Goal: Task Accomplishment & Management: Manage account settings

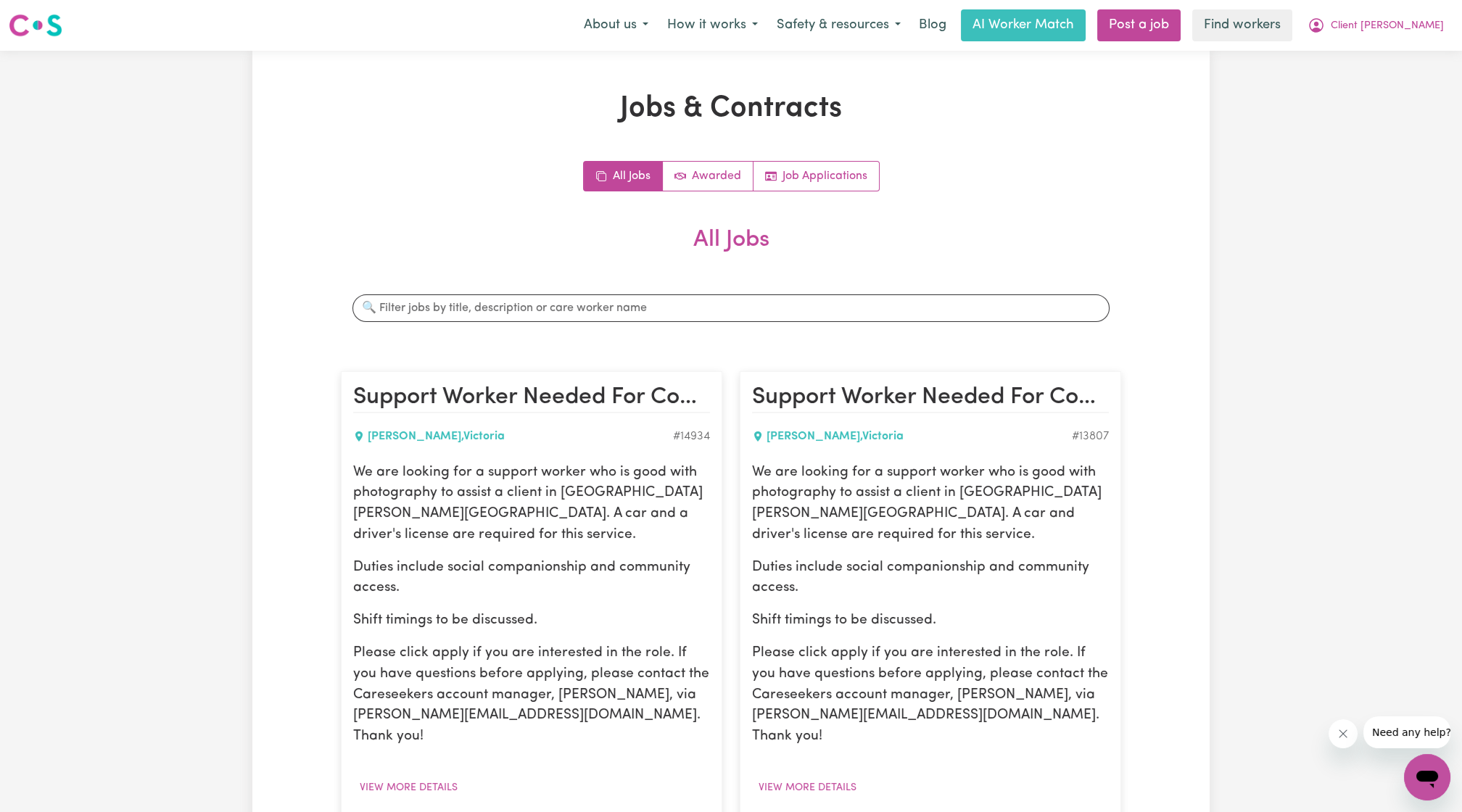
scroll to position [306, 0]
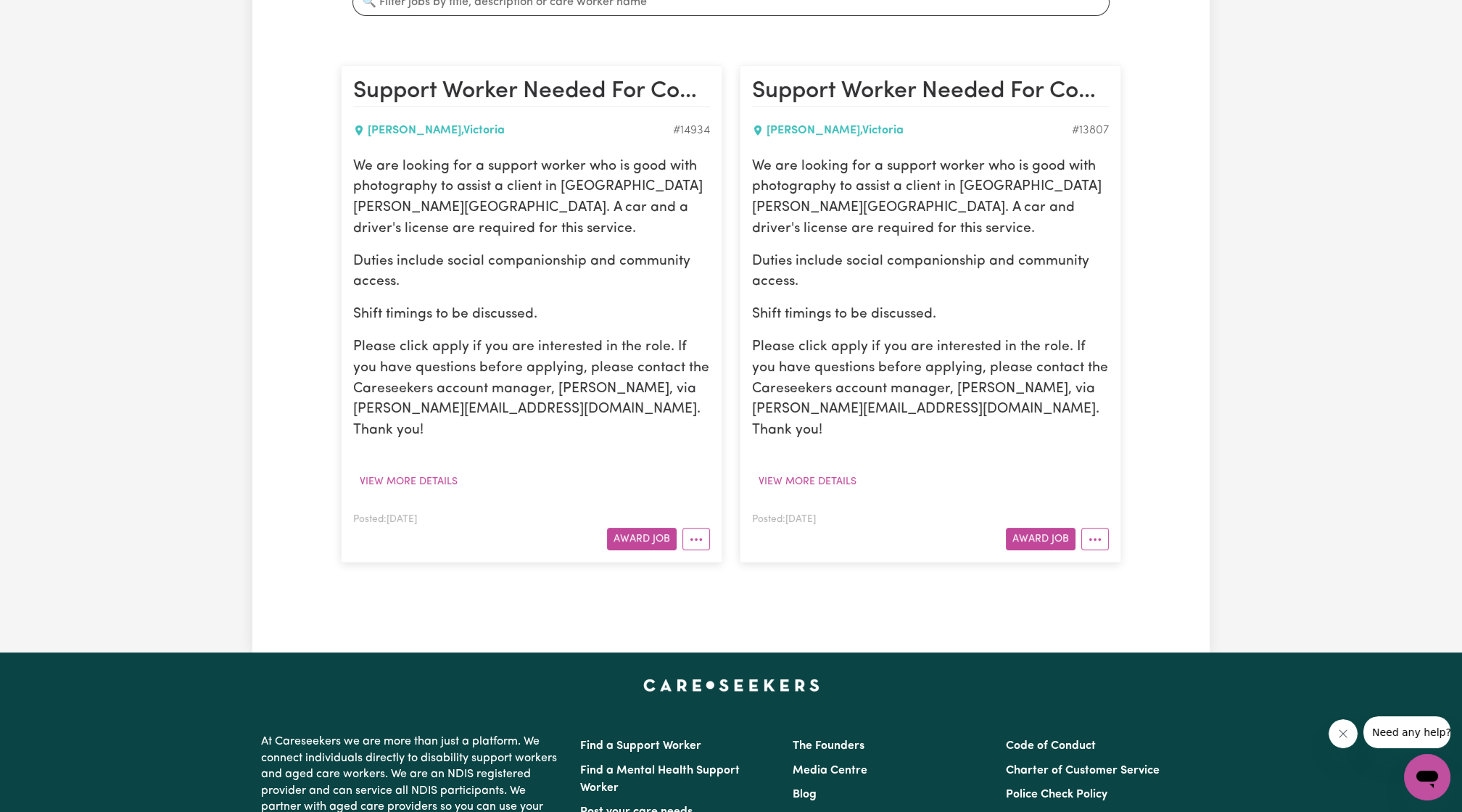
click at [1277, 83] on div "Jobs & Contracts All Jobs Awarded Job Applications All Jobs Search jobs Support…" at bounding box center [731, 199] width 1462 height 908
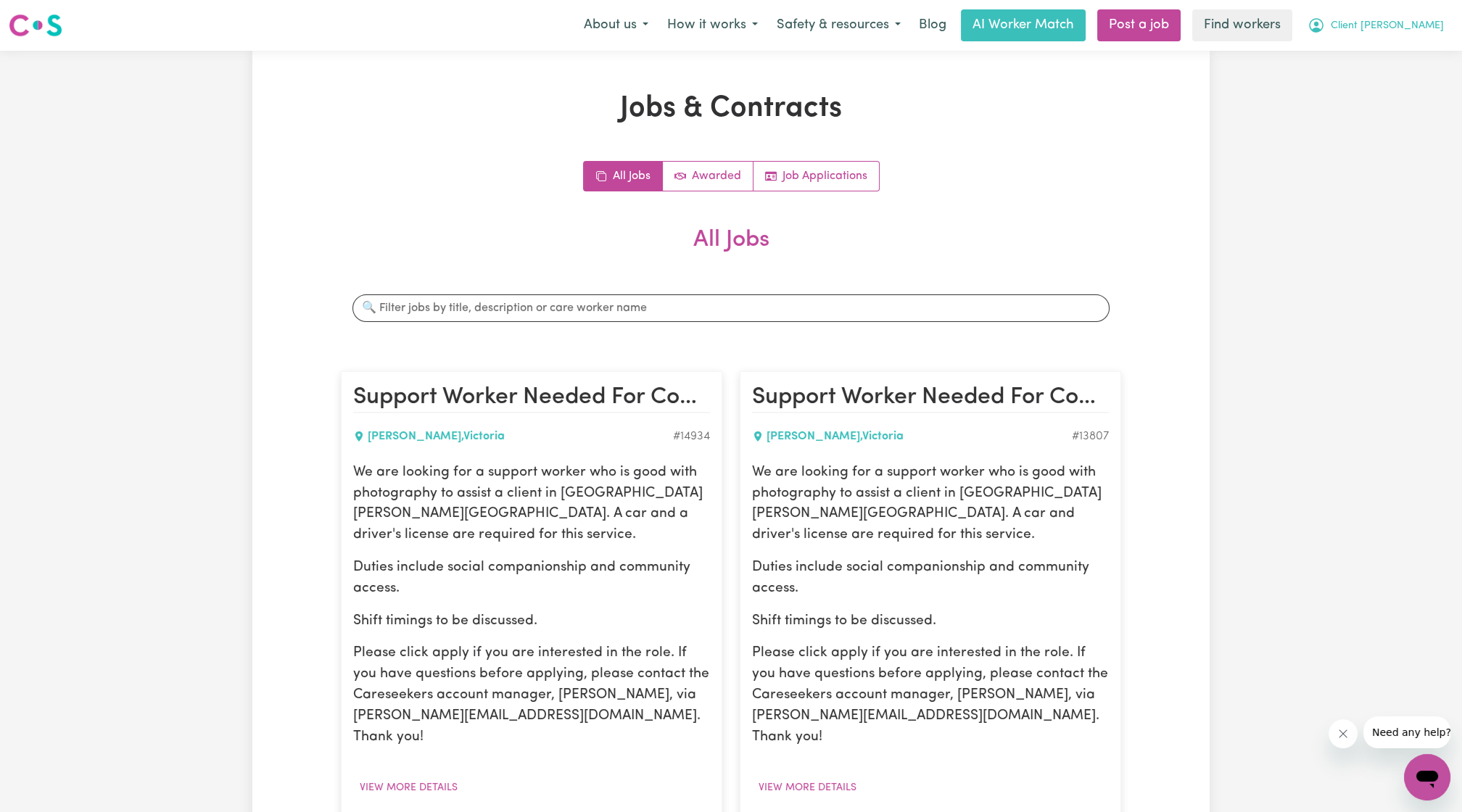
click at [1383, 31] on span "Client [PERSON_NAME]" at bounding box center [1387, 26] width 113 height 16
click at [1383, 87] on link "Logout" at bounding box center [1395, 83] width 115 height 27
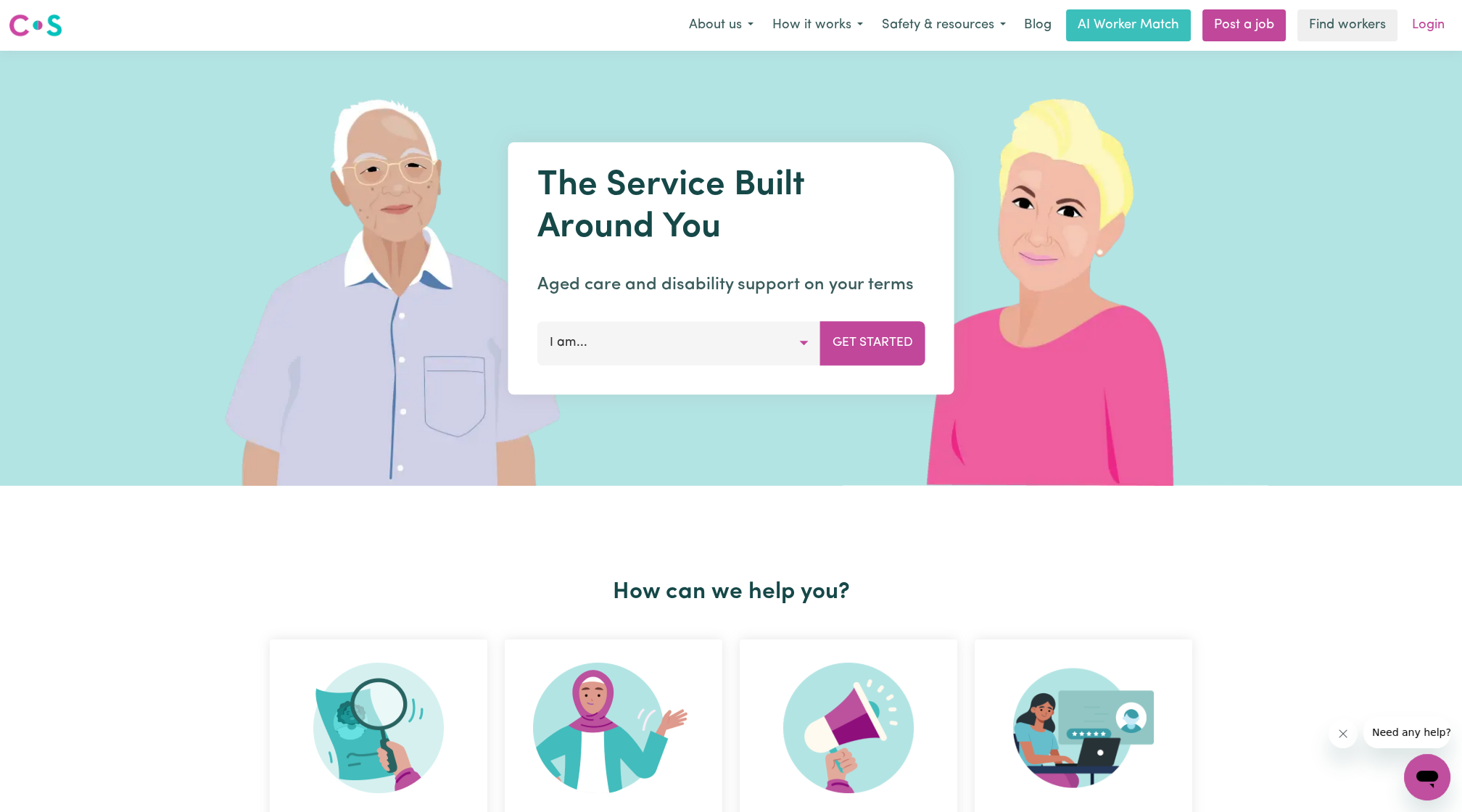
click at [1422, 29] on link "Login" at bounding box center [1428, 25] width 50 height 32
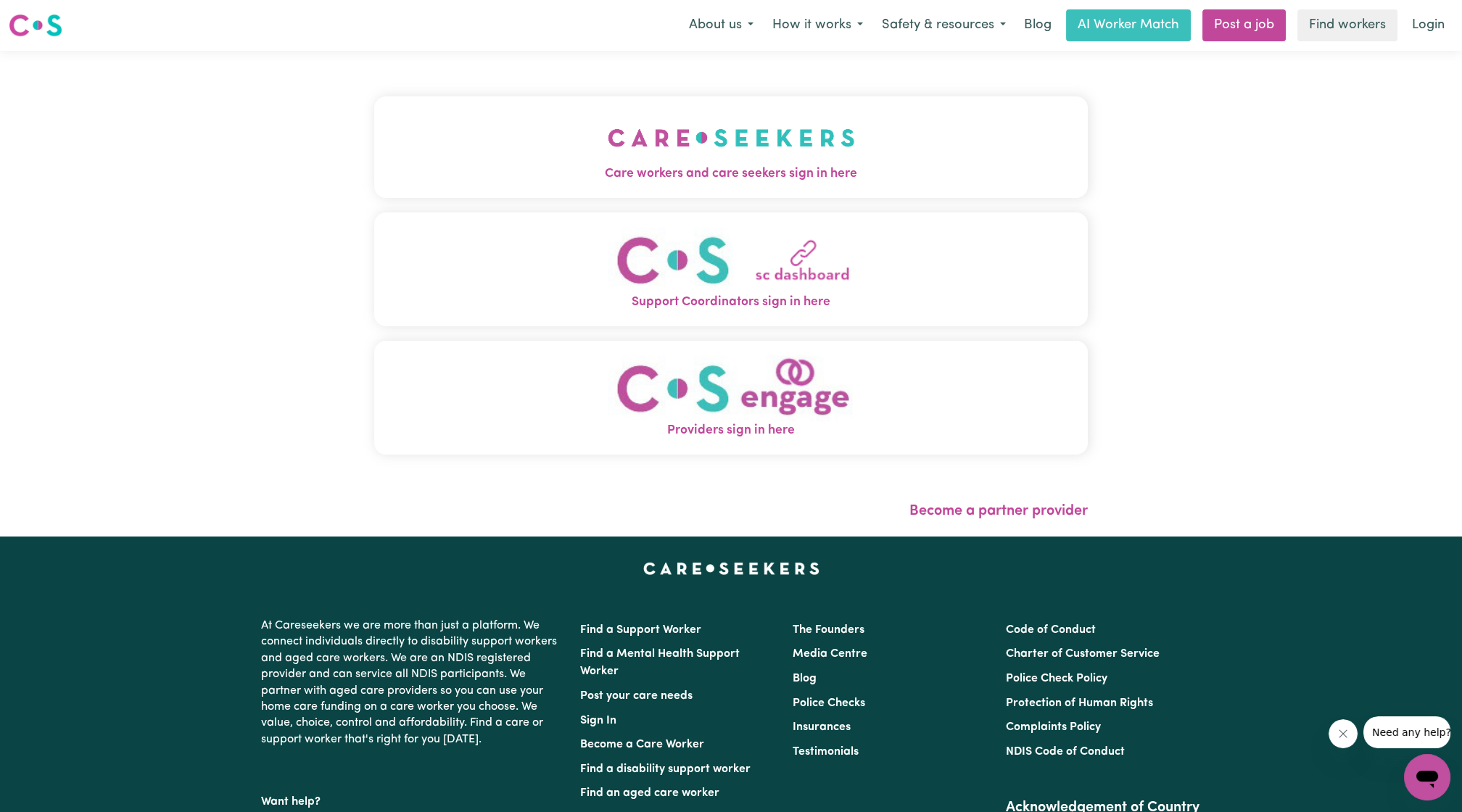
click at [766, 170] on span "Care workers and care seekers sign in here" at bounding box center [731, 173] width 713 height 19
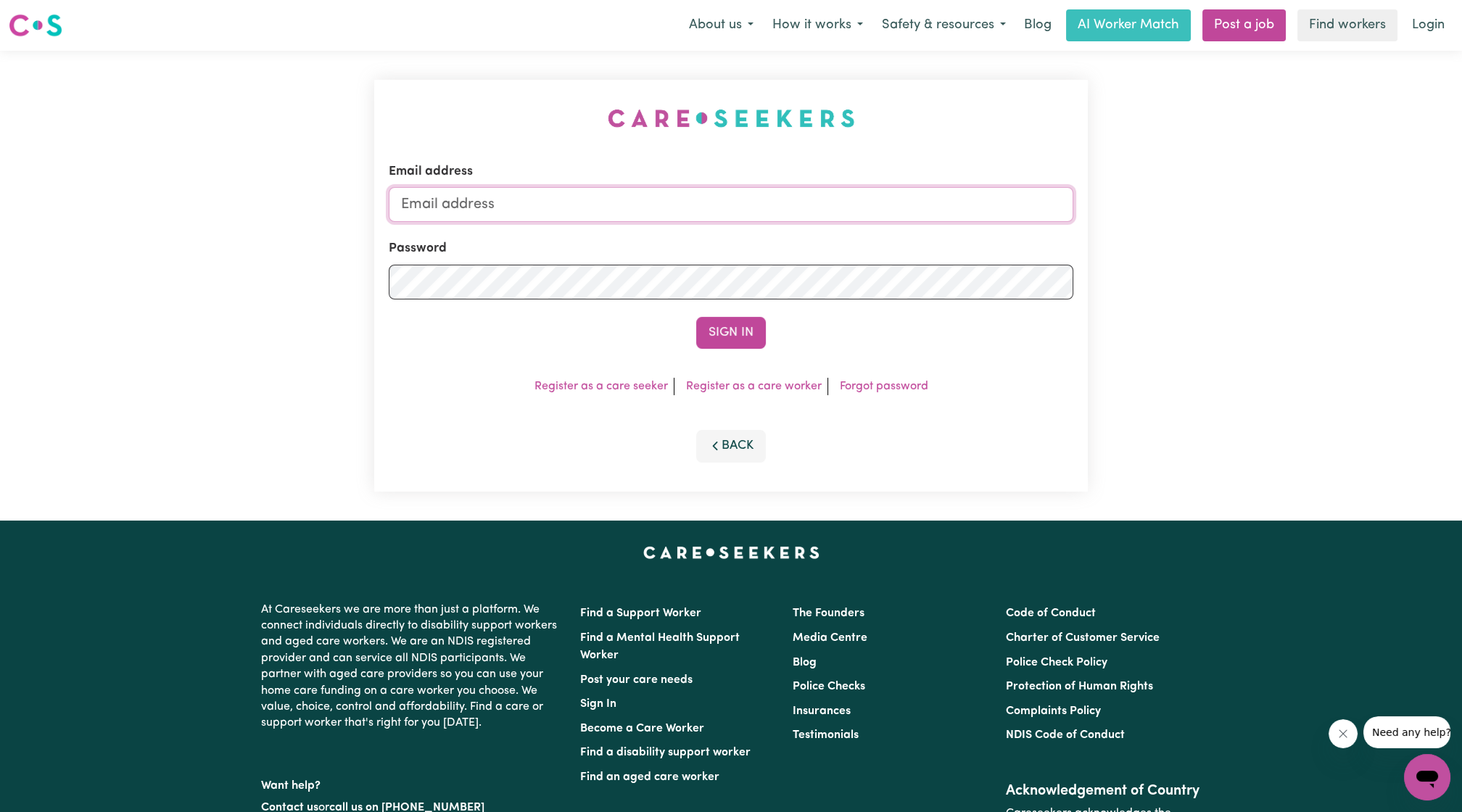
click at [737, 216] on input "Email address" at bounding box center [731, 205] width 684 height 35
drag, startPoint x: 476, startPoint y: 200, endPoint x: 945, endPoint y: 255, distance: 472.2
click at [945, 255] on form "Email address [EMAIL_ADDRESS][PERSON_NAME][DOMAIN_NAME] Password Sign In" at bounding box center [731, 256] width 684 height 186
type input "[EMAIL_ADDRESS][DOMAIN_NAME]"
click at [734, 314] on form "Email address [EMAIL_ADDRESS][DOMAIN_NAME] Password Sign In" at bounding box center [731, 256] width 684 height 186
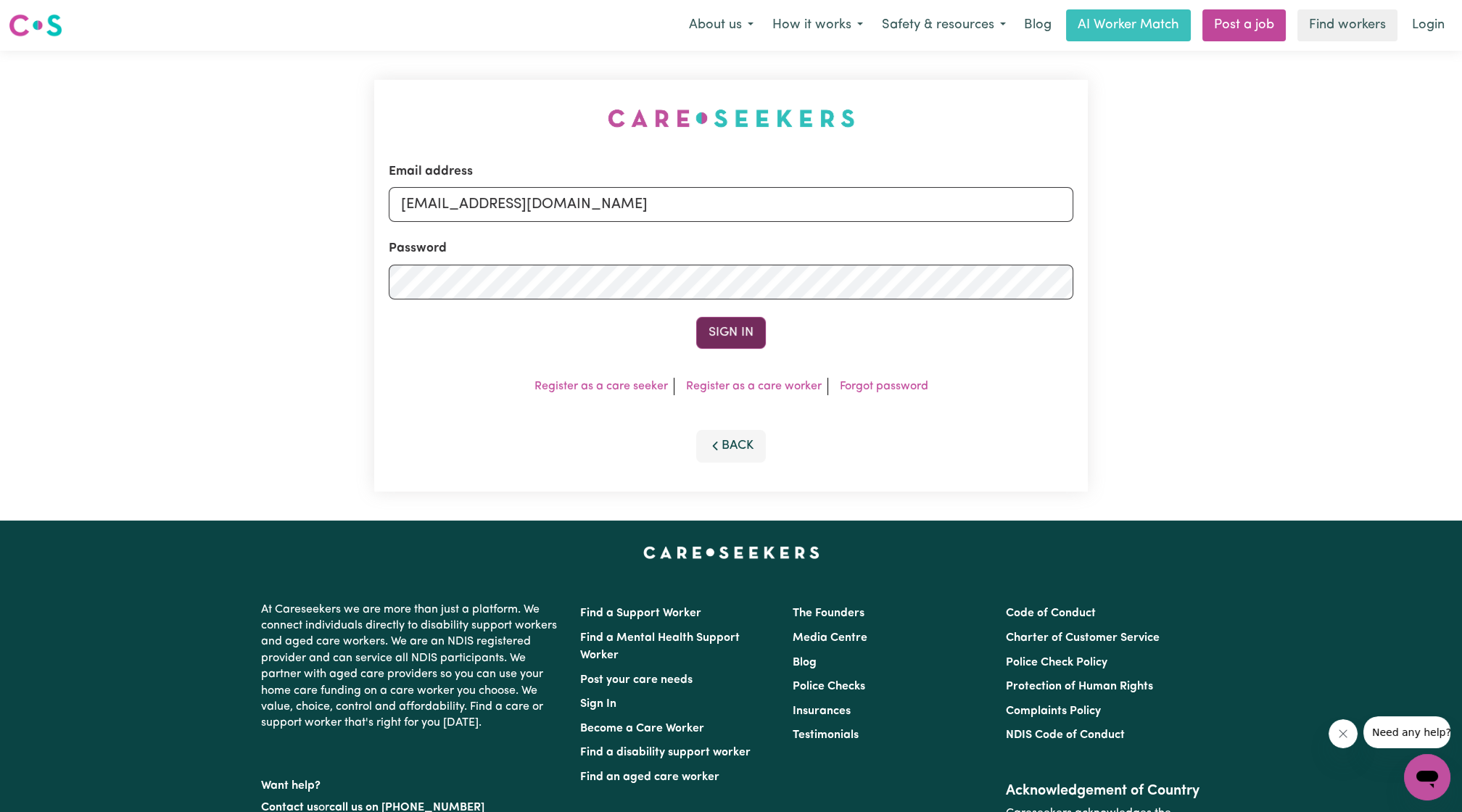
click at [745, 330] on button "Sign In" at bounding box center [731, 333] width 69 height 32
